Goal: Check status: Check status

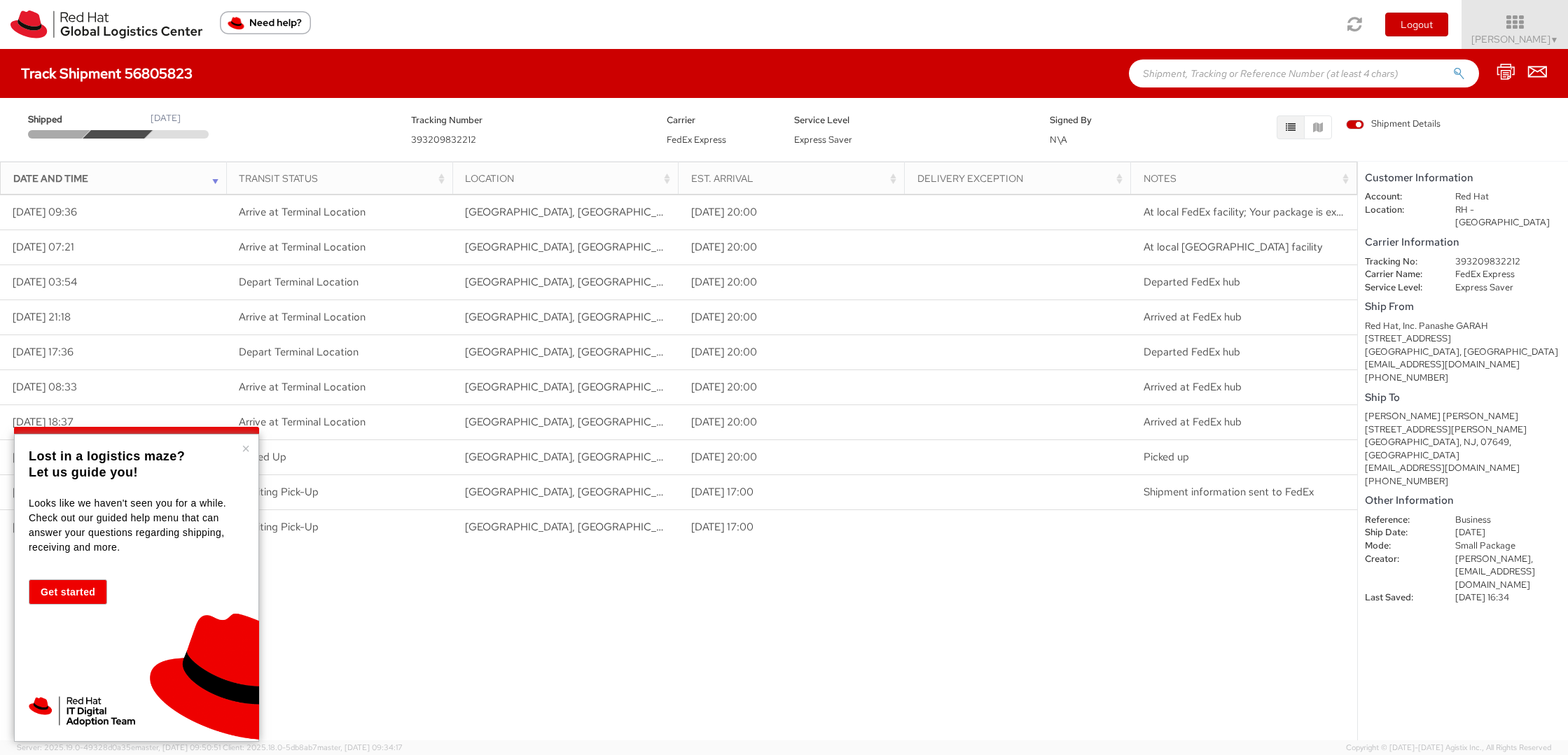
click at [1470, 256] on dd "393209832212" at bounding box center [1508, 262] width 127 height 13
copy dd "393209832212"
